Goal: Task Accomplishment & Management: Manage account settings

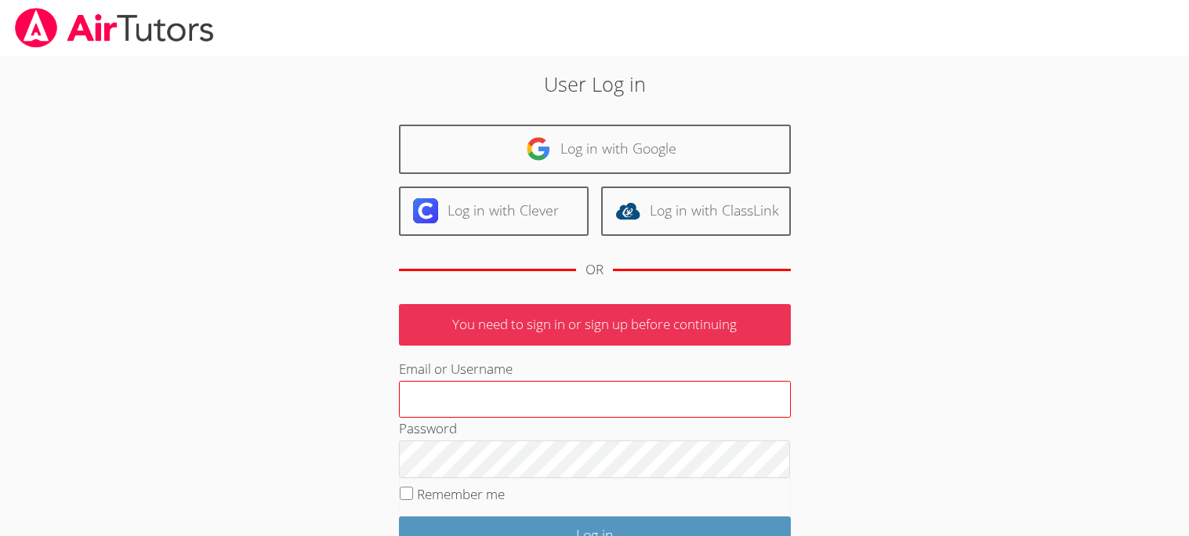
click at [571, 402] on input "Email or Username" at bounding box center [595, 400] width 392 height 38
type input "mohamedjm"
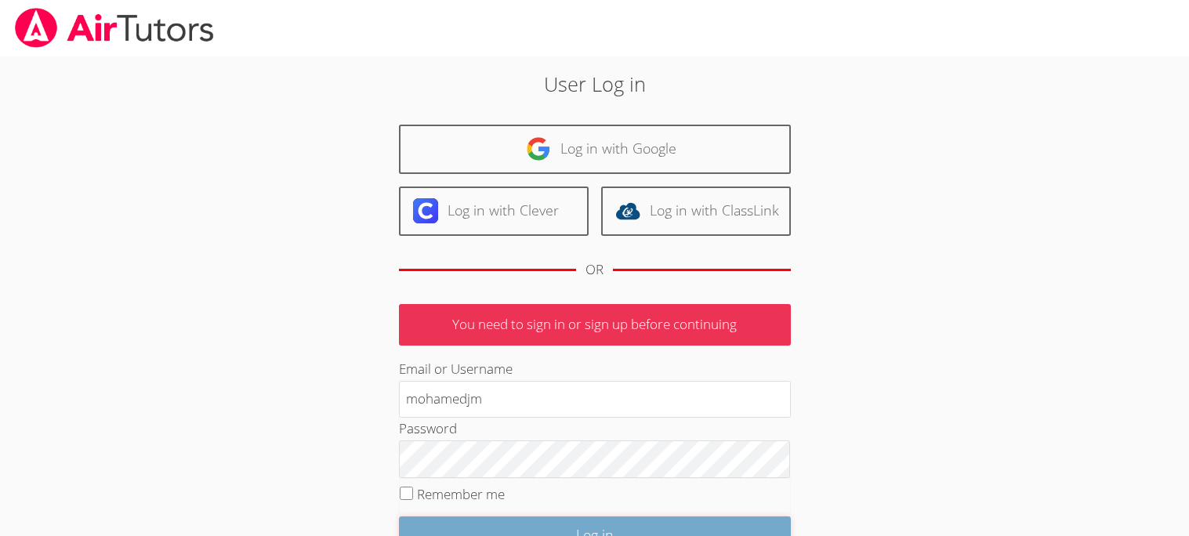
click at [567, 528] on input "Log in" at bounding box center [595, 535] width 392 height 37
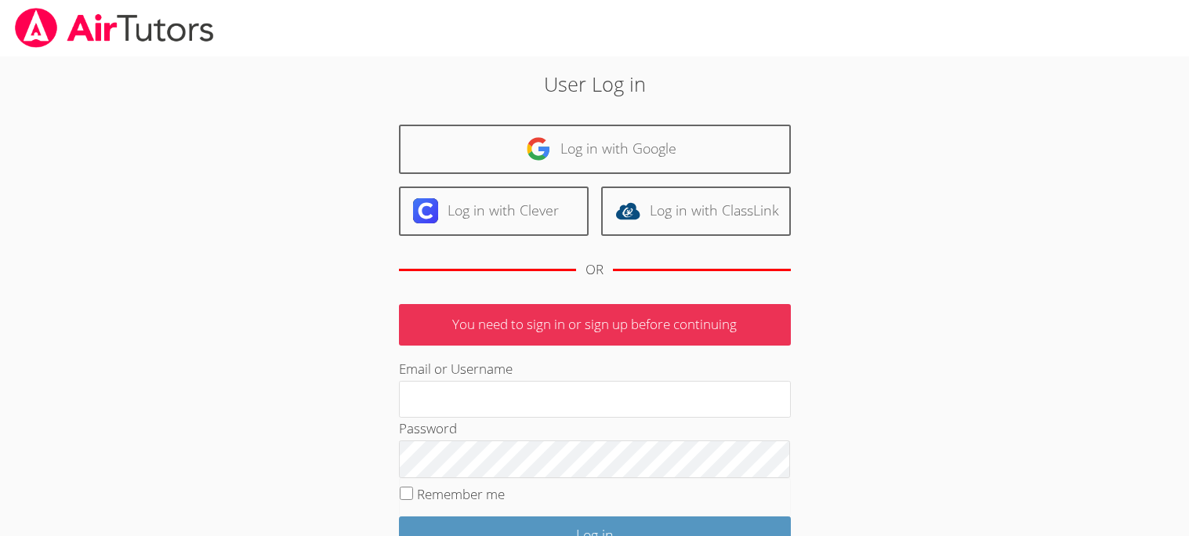
click at [938, 85] on div "User Log in Log in with Google Log in with Clever Log in with ClassLink OR You …" at bounding box center [595, 355] width 892 height 598
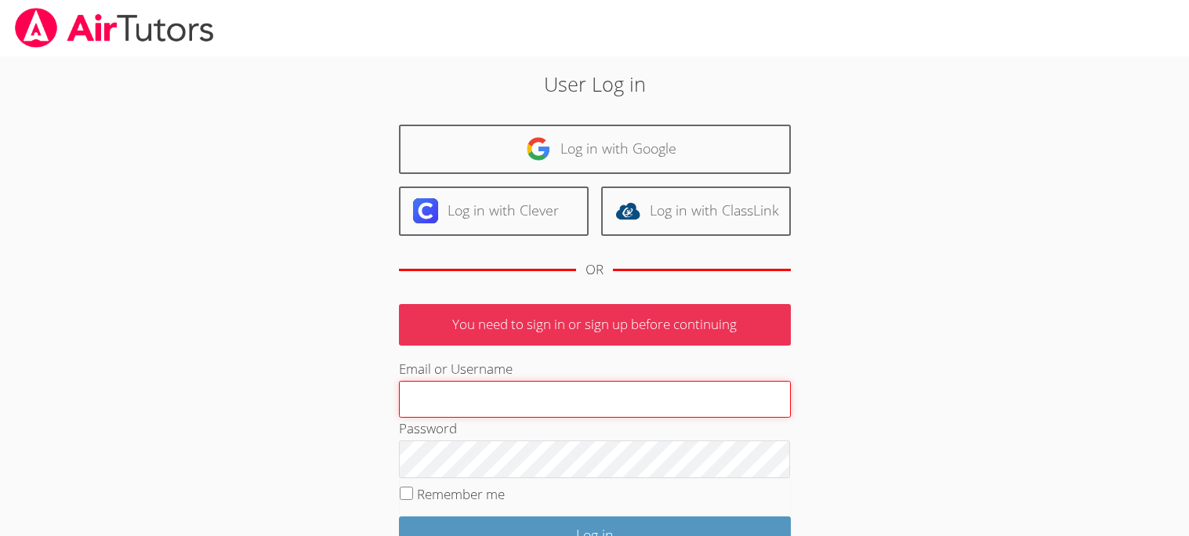
click at [513, 408] on input "Email or Username" at bounding box center [595, 400] width 392 height 38
type input "mohamedjm"
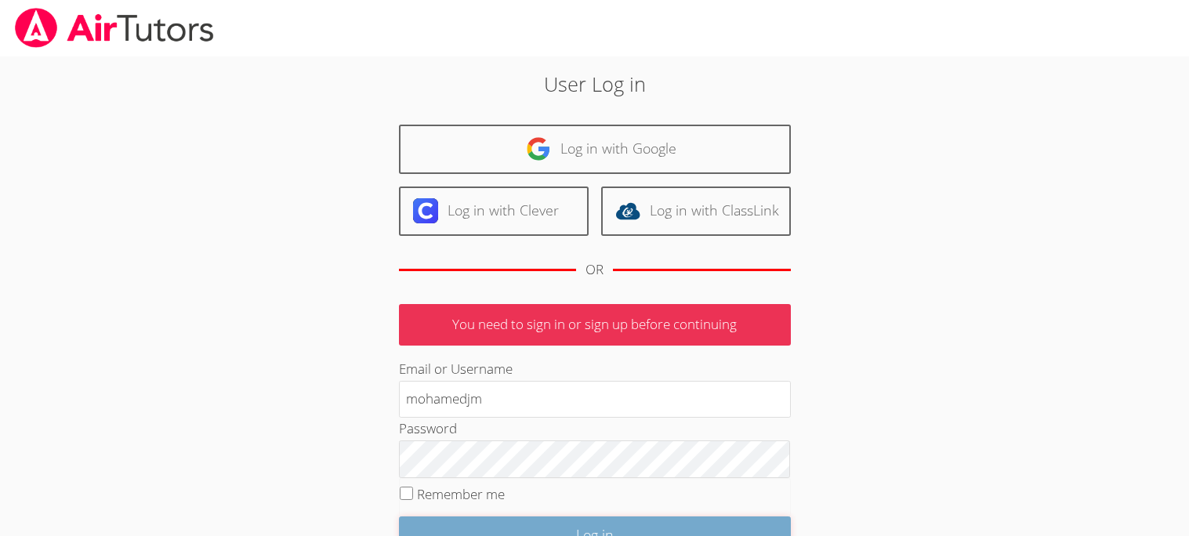
click at [572, 525] on input "Log in" at bounding box center [595, 535] width 392 height 37
